Goal: Find specific page/section

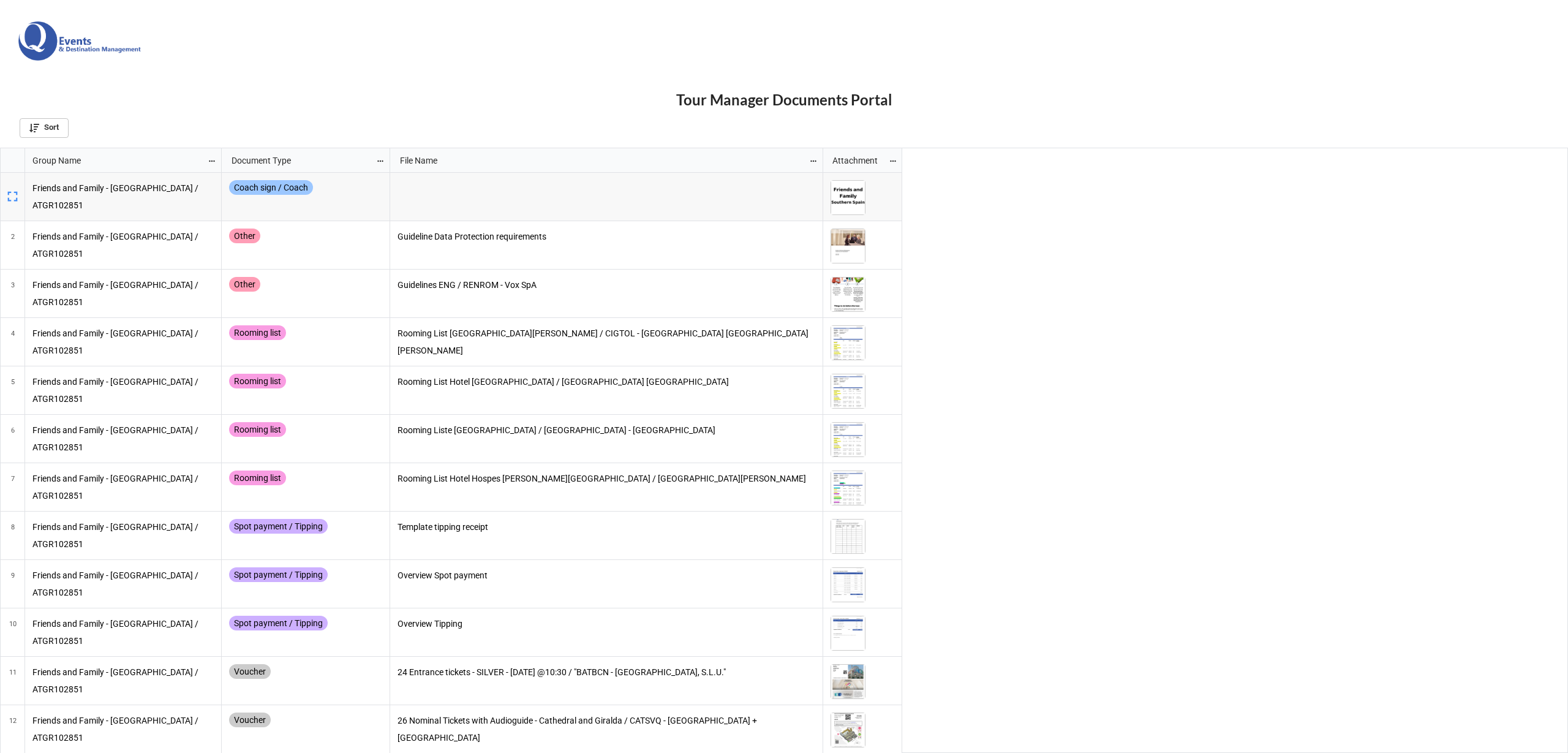
scroll to position [598, 1560]
drag, startPoint x: 900, startPoint y: 158, endPoint x: 1137, endPoint y: 149, distance: 237.2
click at [1137, 149] on div "grid" at bounding box center [1137, 160] width 3 height 24
drag, startPoint x: 389, startPoint y: 157, endPoint x: 518, endPoint y: 150, distance: 129.2
click at [518, 150] on div "Document Type File Name Attachment" at bounding box center [680, 161] width 917 height 24
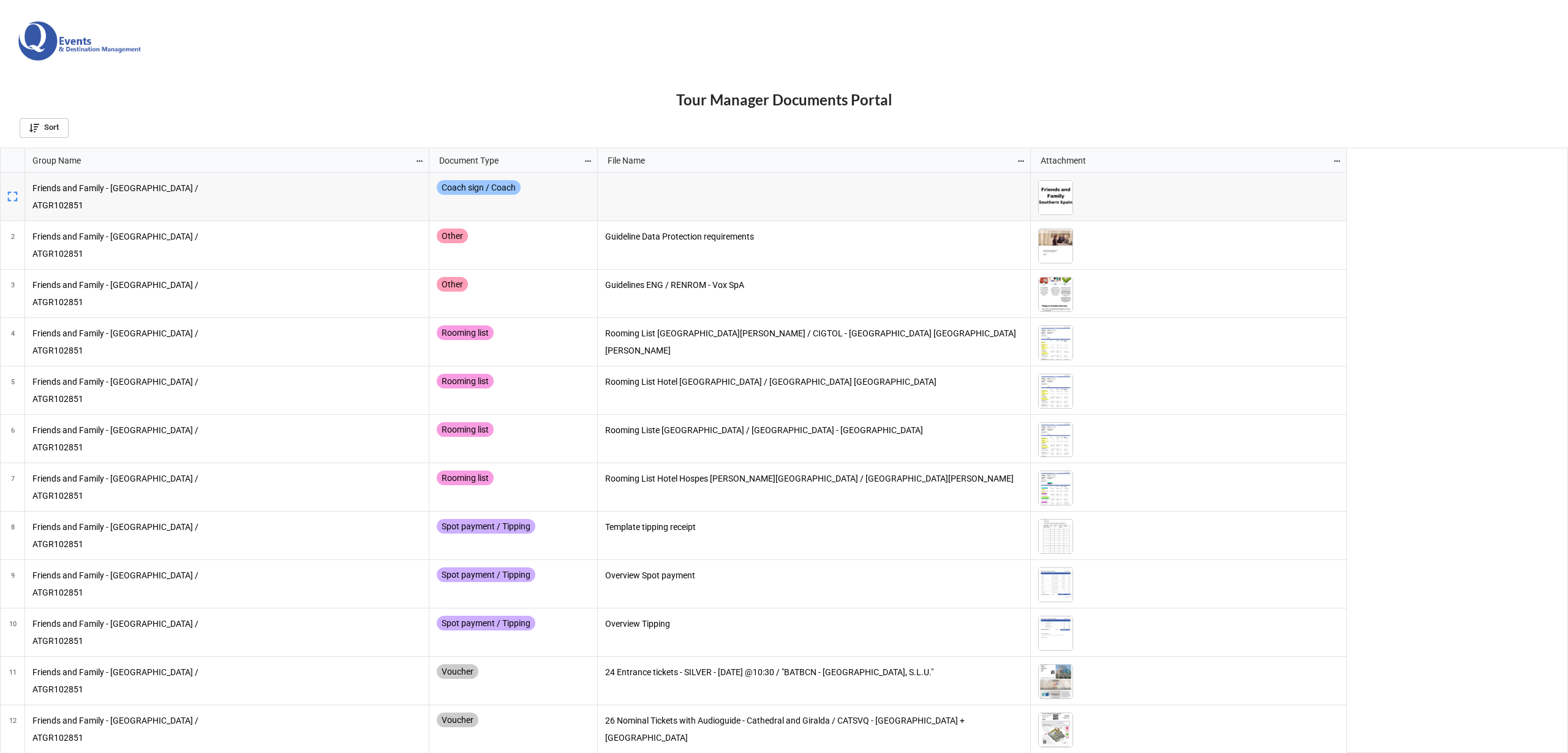
drag, startPoint x: 222, startPoint y: 158, endPoint x: 429, endPoint y: 149, distance: 207.2
click at [429, 149] on div "grid" at bounding box center [430, 160] width 3 height 24
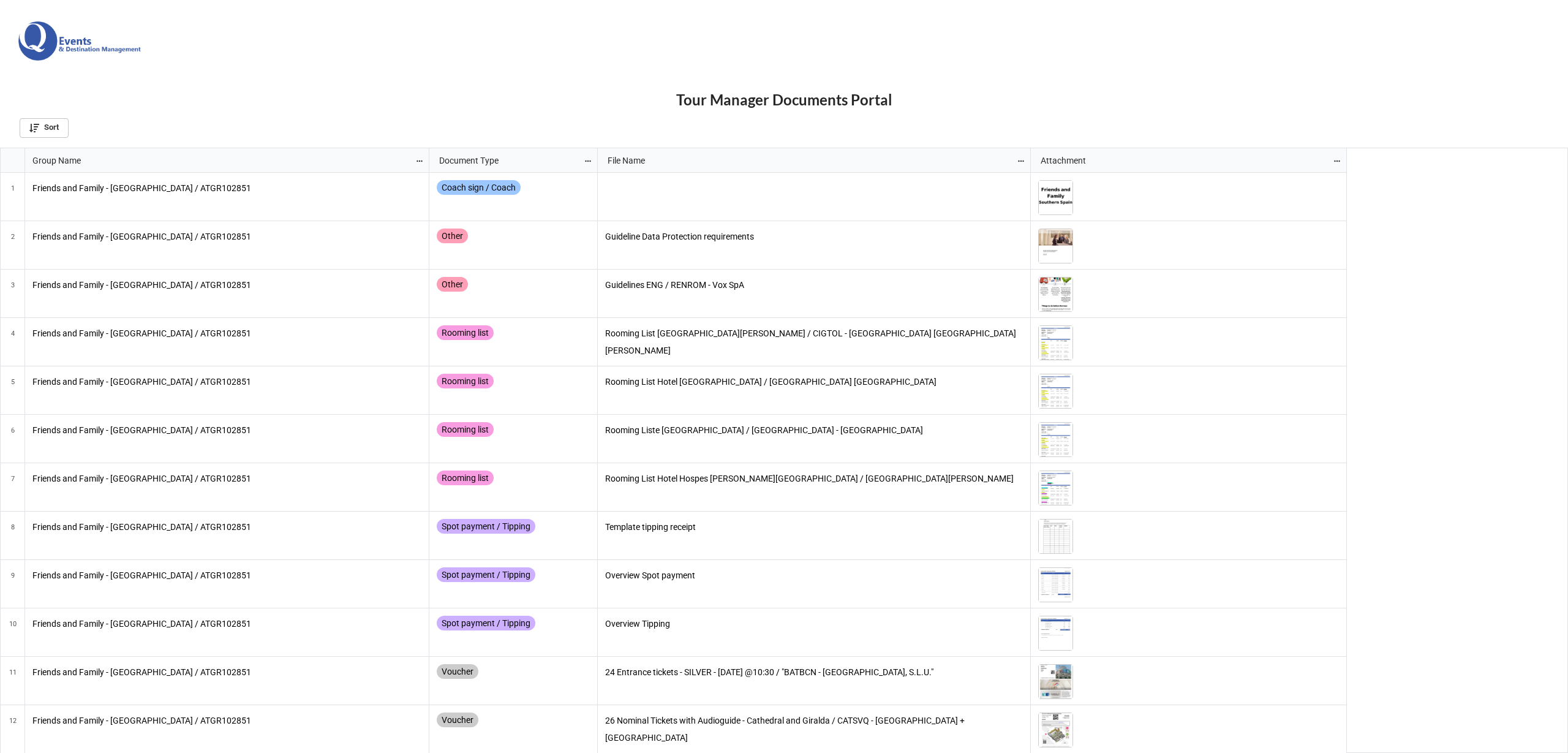
scroll to position [598, 1560]
